Goal: Task Accomplishment & Management: Manage account settings

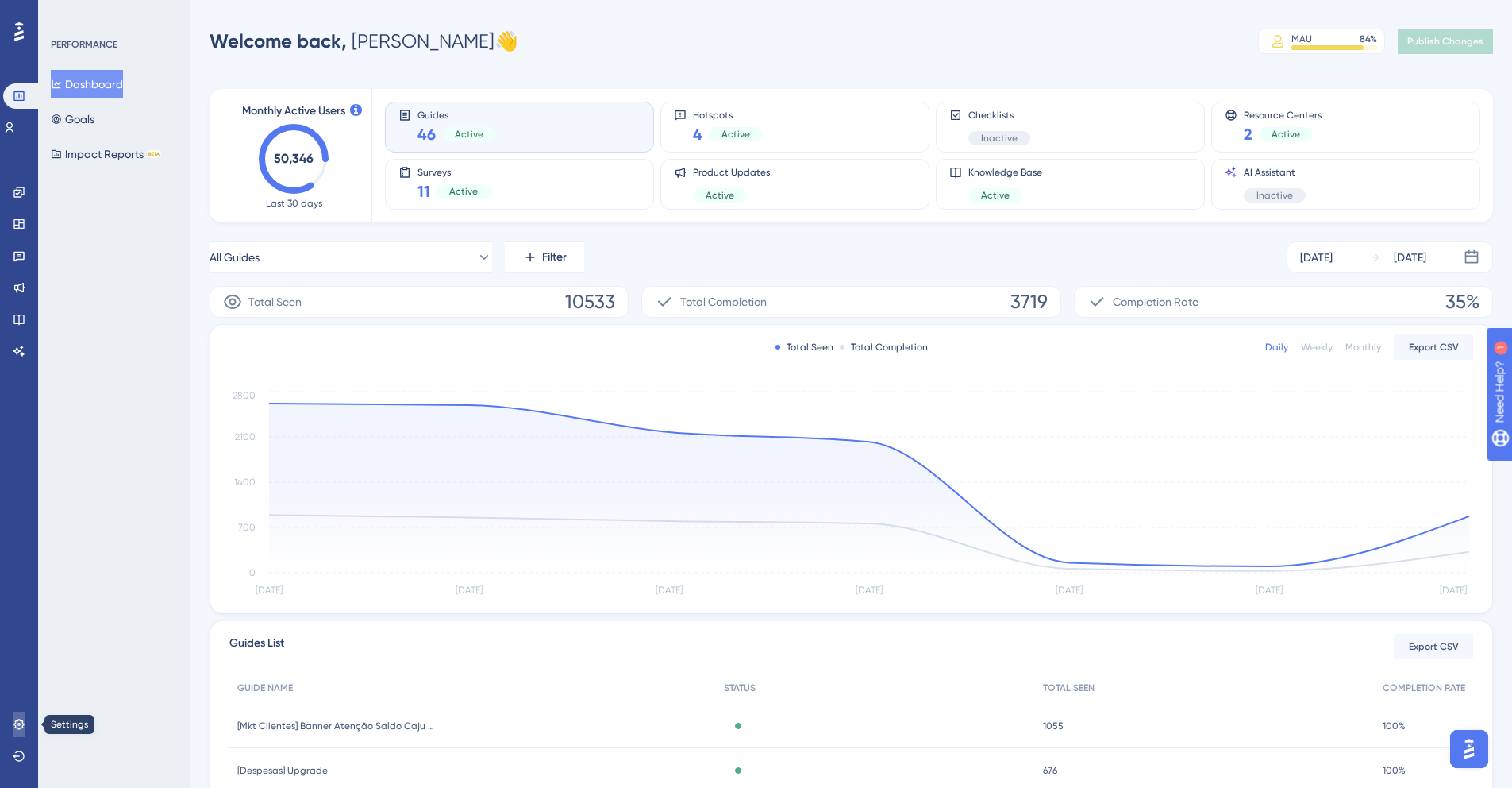
click at [20, 728] on icon at bounding box center [18, 724] width 10 height 10
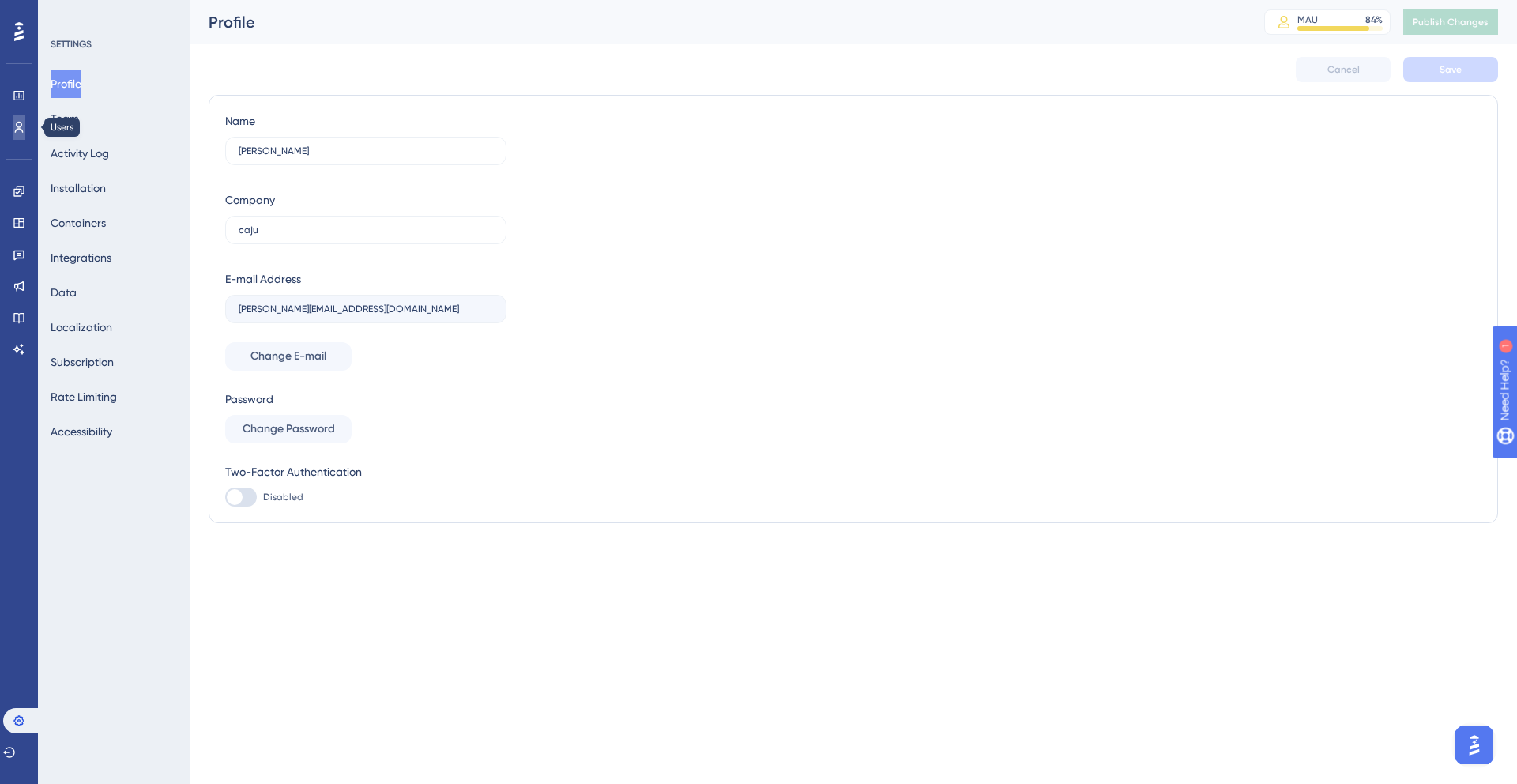
click at [0, 0] on icon at bounding box center [0, 0] width 0 height 0
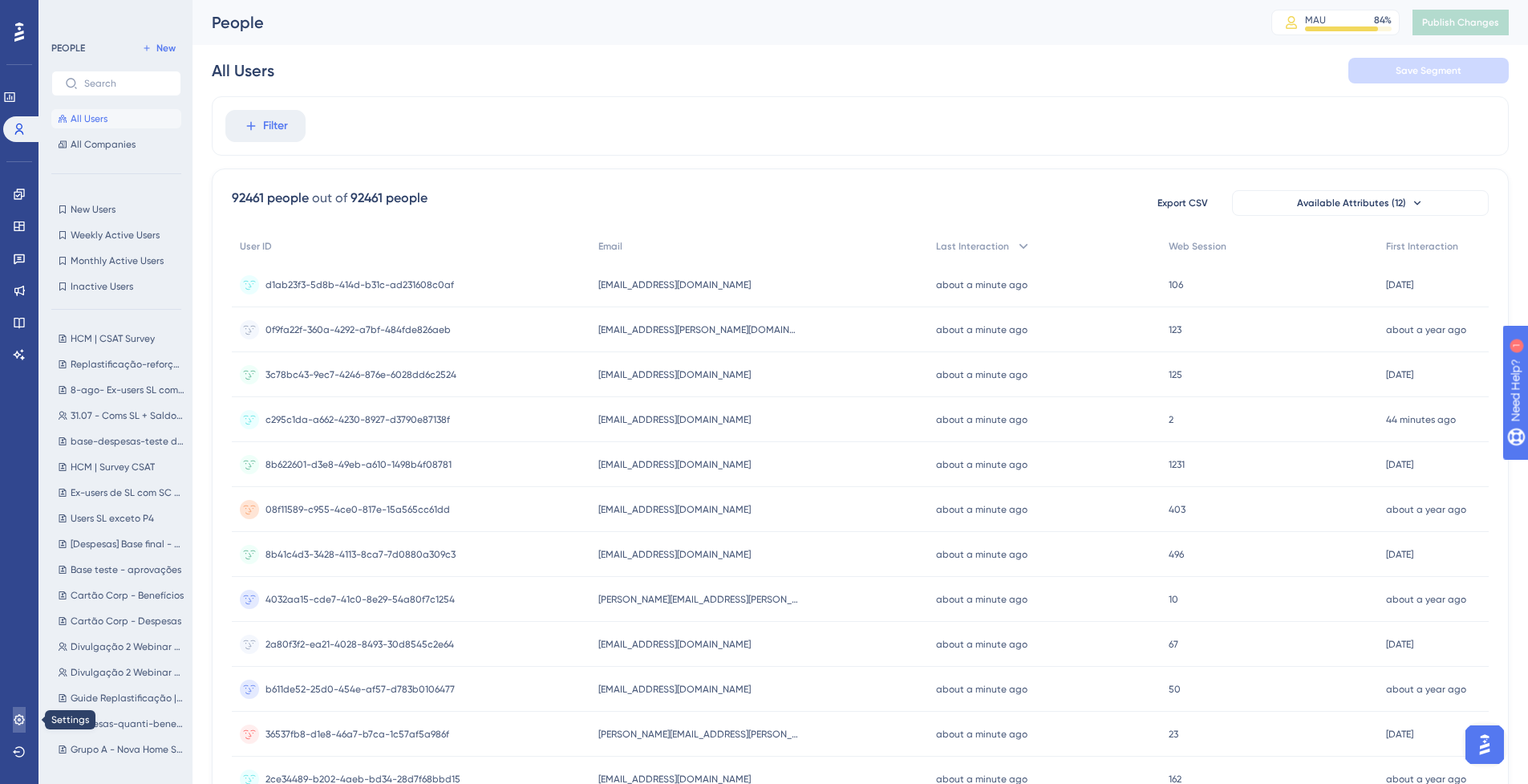
click at [21, 726] on link at bounding box center [19, 720] width 13 height 26
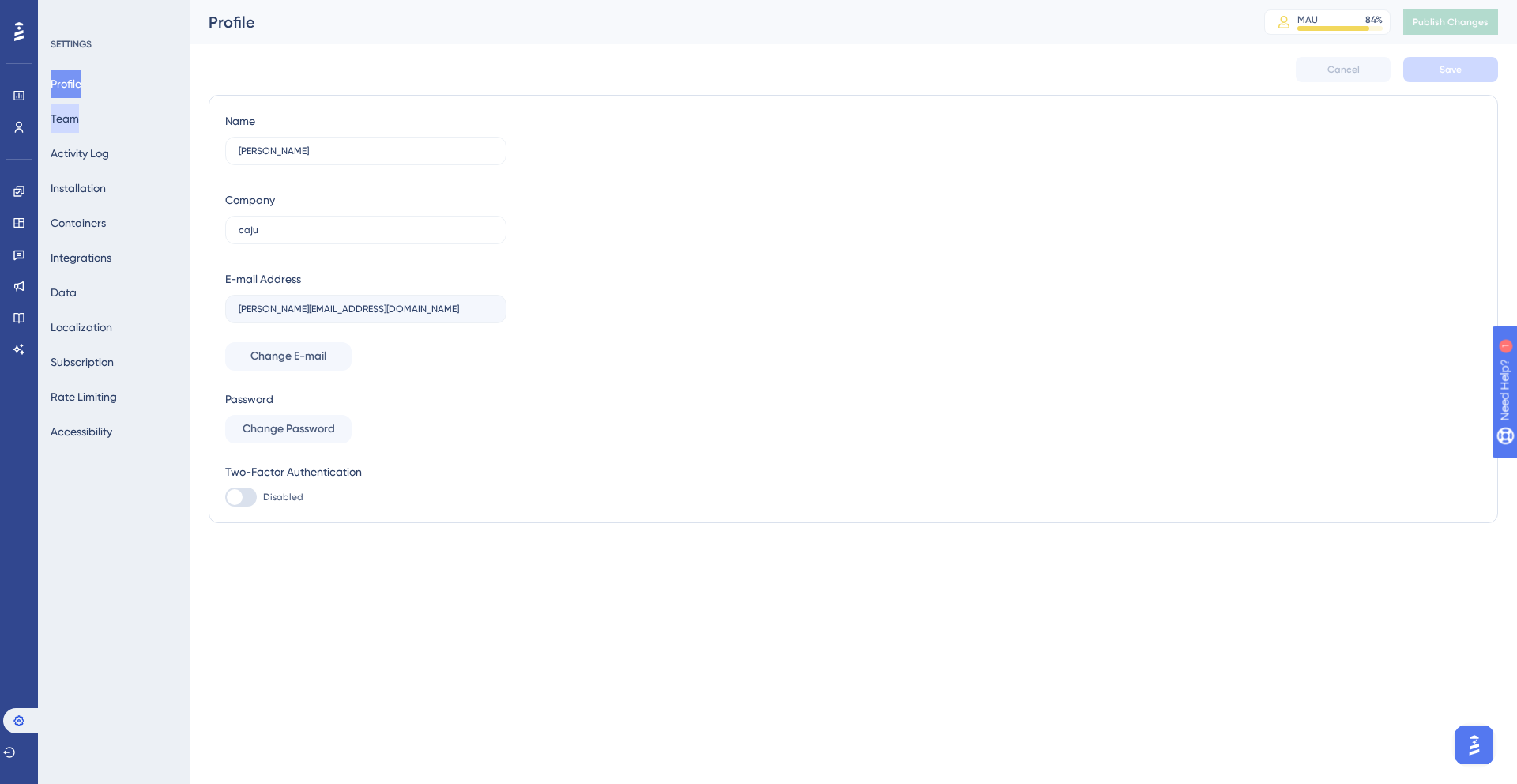
click at [79, 112] on button "Team" at bounding box center [65, 119] width 28 height 28
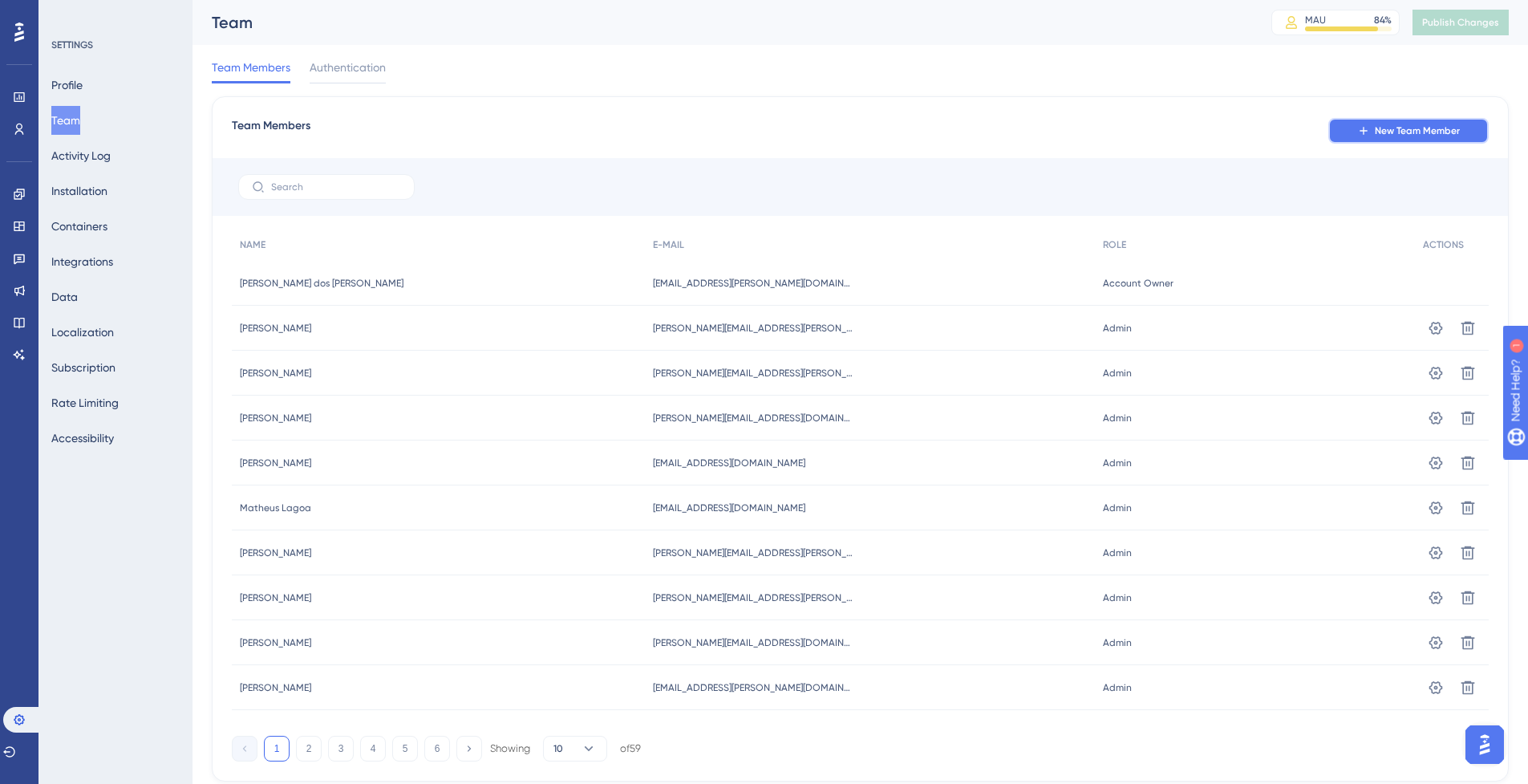
click at [1375, 125] on span "New Team Member" at bounding box center [1418, 131] width 85 height 13
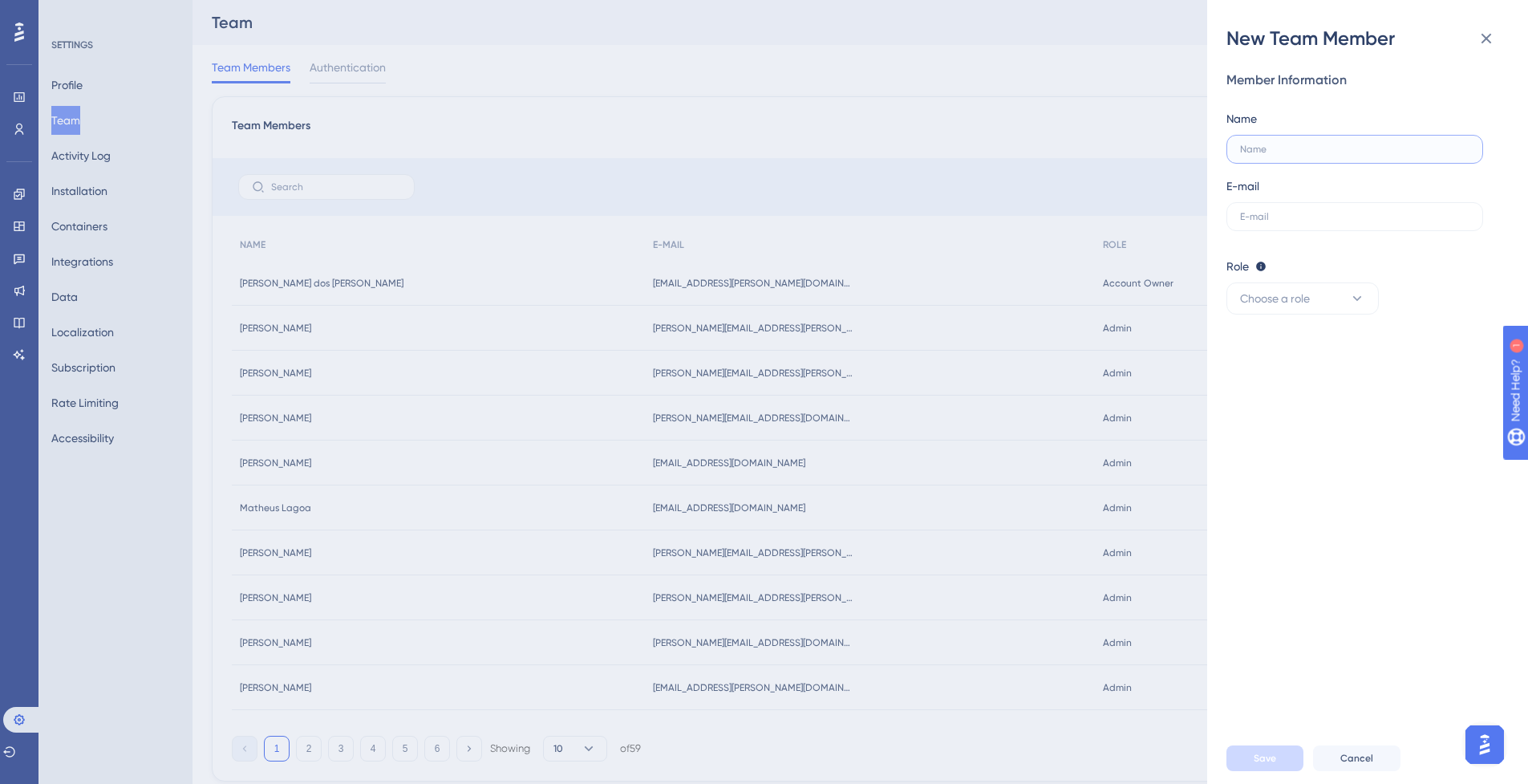
click at [1305, 148] on input "text" at bounding box center [1355, 149] width 230 height 11
type input "[PERSON_NAME]"
type input "[PERSON_NAME][EMAIL_ADDRESS][DOMAIN_NAME]"
click at [1322, 287] on button "Choose a role" at bounding box center [1303, 298] width 153 height 32
click at [1316, 341] on div "Admin Admin" at bounding box center [1303, 347] width 106 height 32
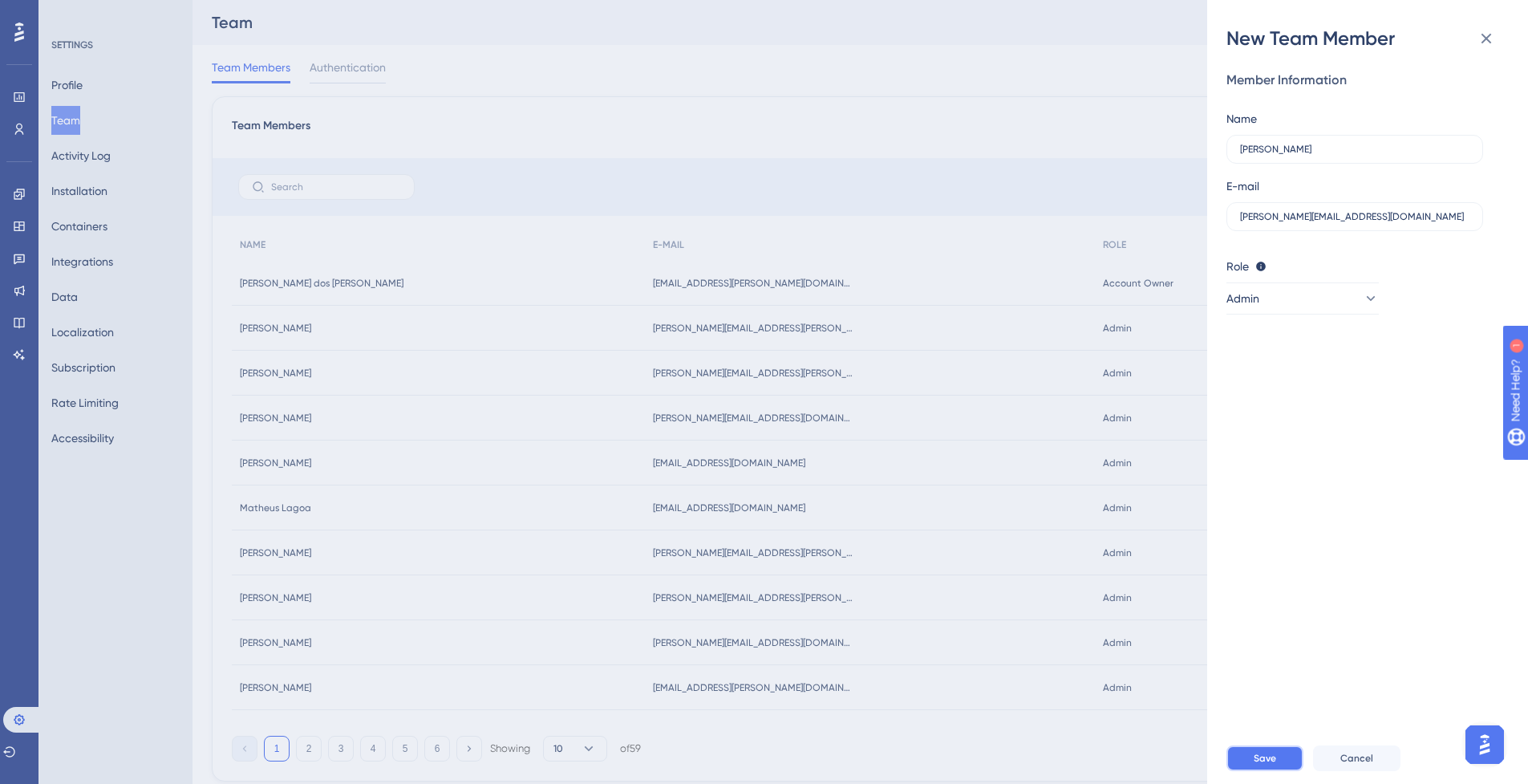
click at [1243, 766] on button "Save" at bounding box center [1265, 758] width 77 height 26
